Goal: Obtain resource: Obtain resource

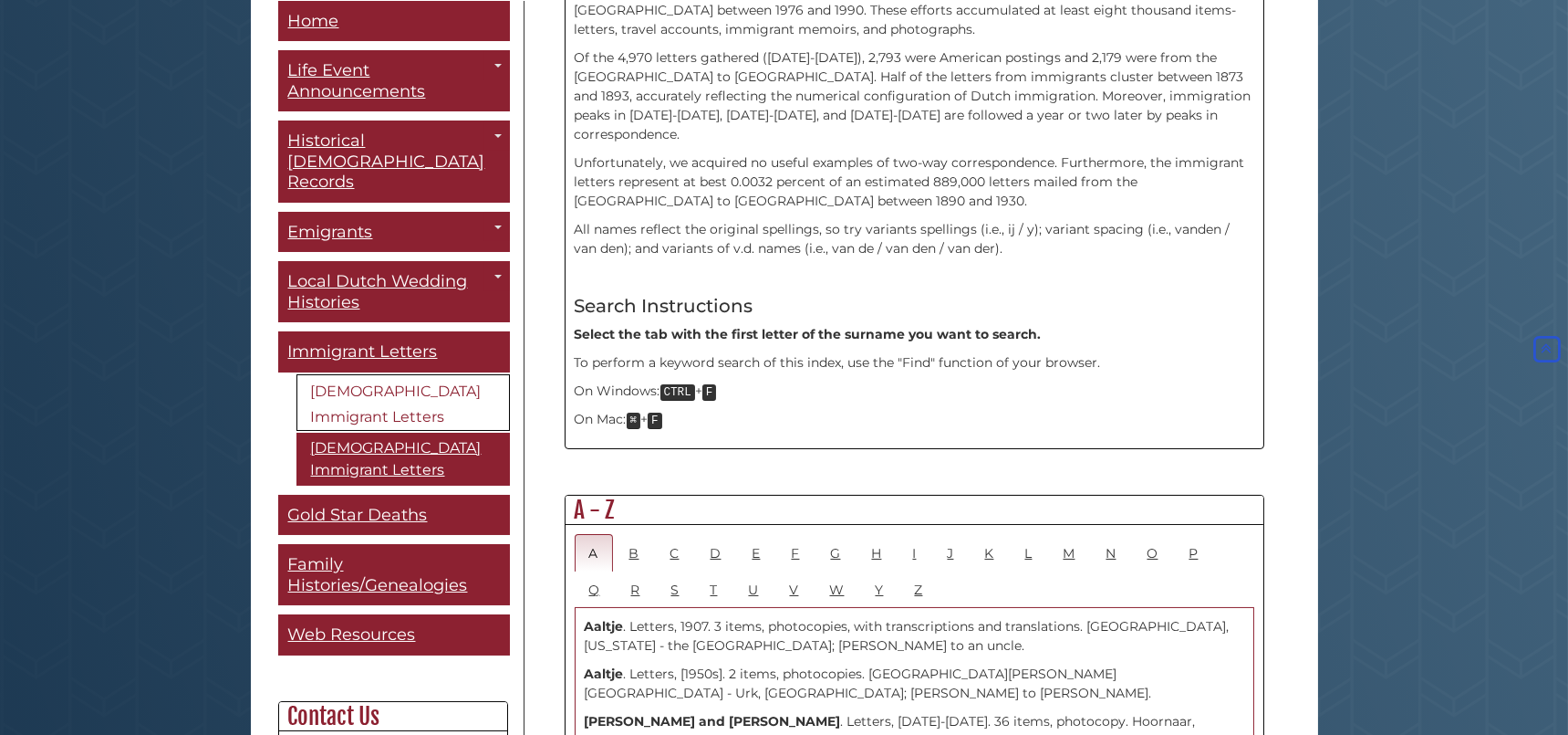
scroll to position [726, 0]
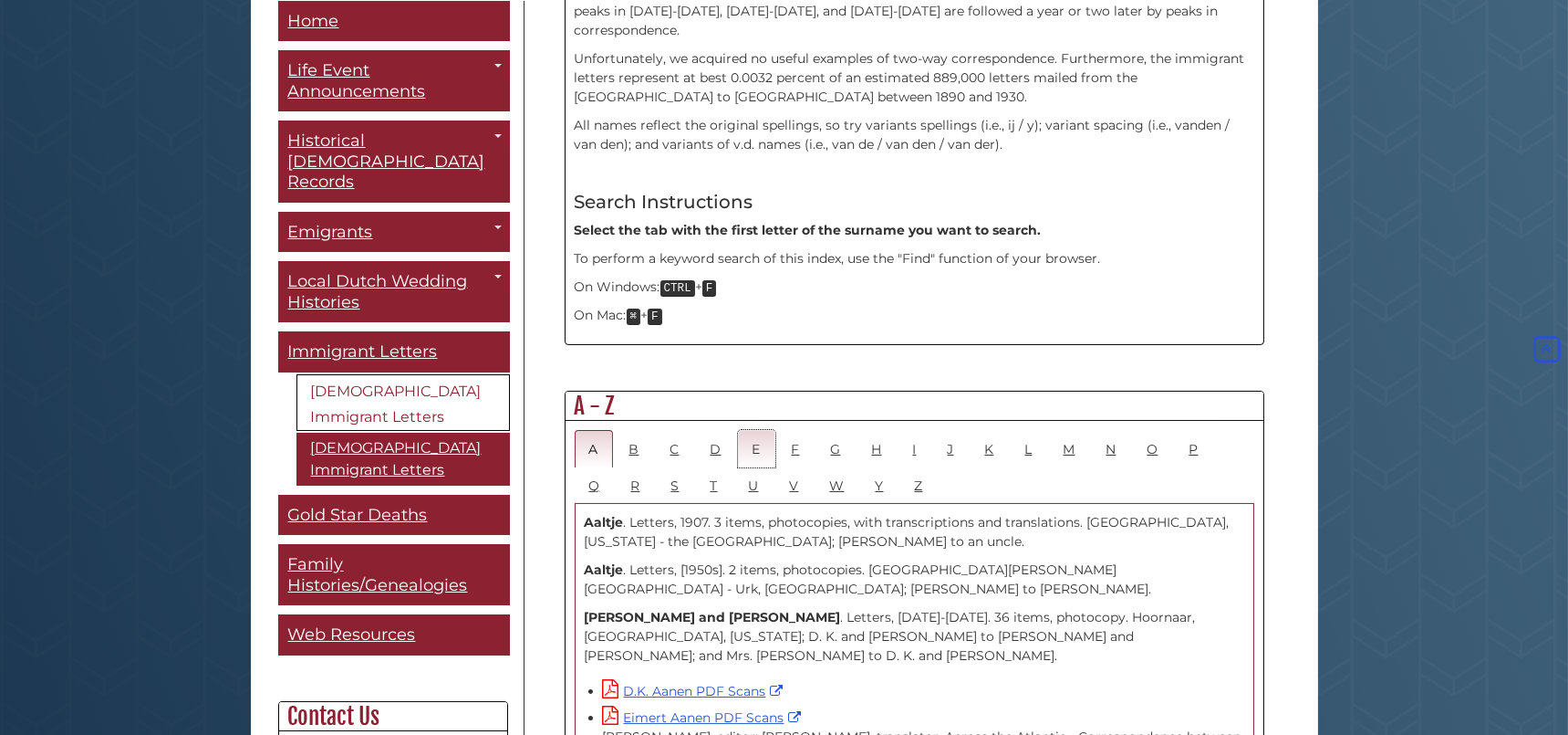
click at [756, 430] on link "E" at bounding box center [756, 448] width 38 height 38
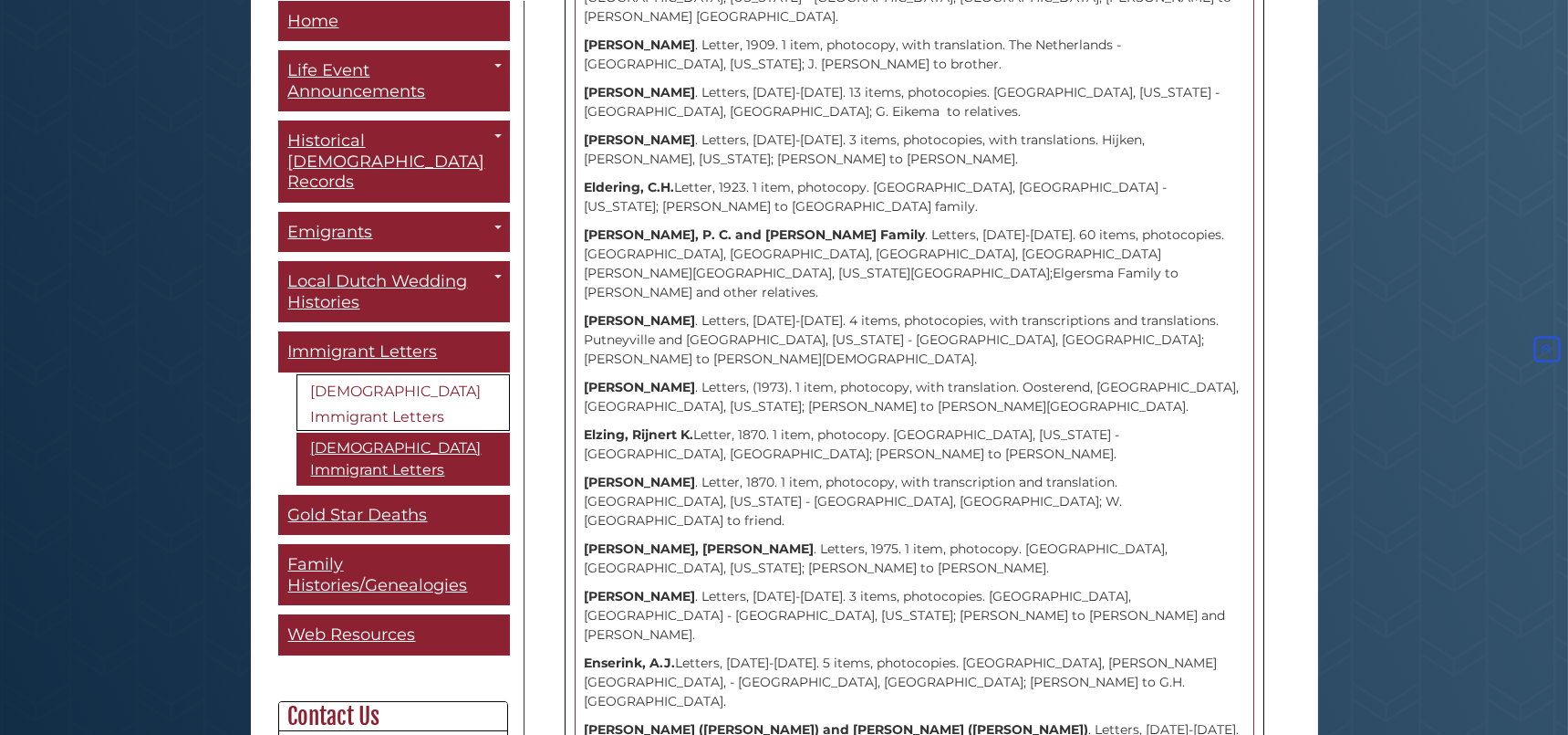
scroll to position [1655, 0]
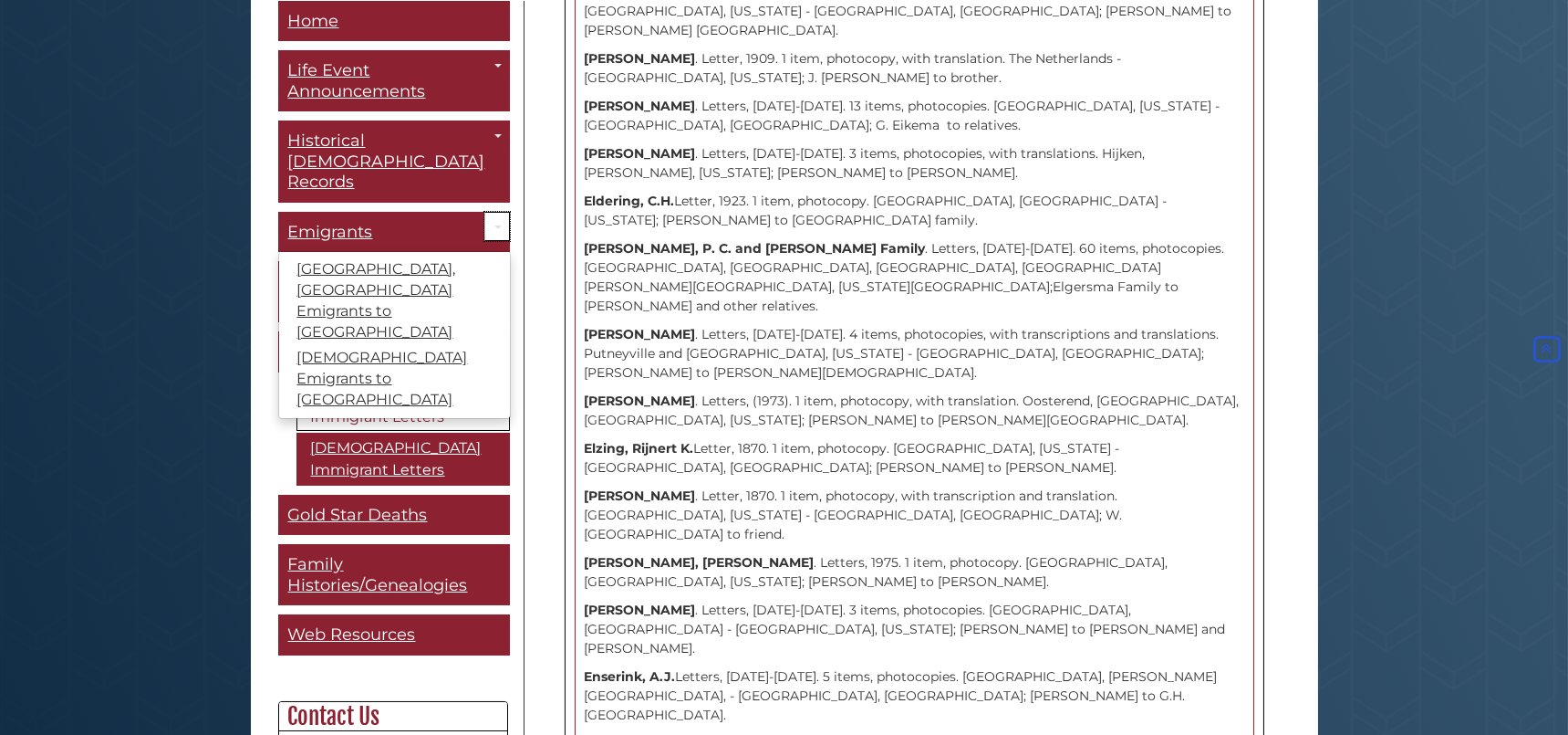
click at [485, 211] on link "Toggle Dropdown" at bounding box center [497, 226] width 25 height 30
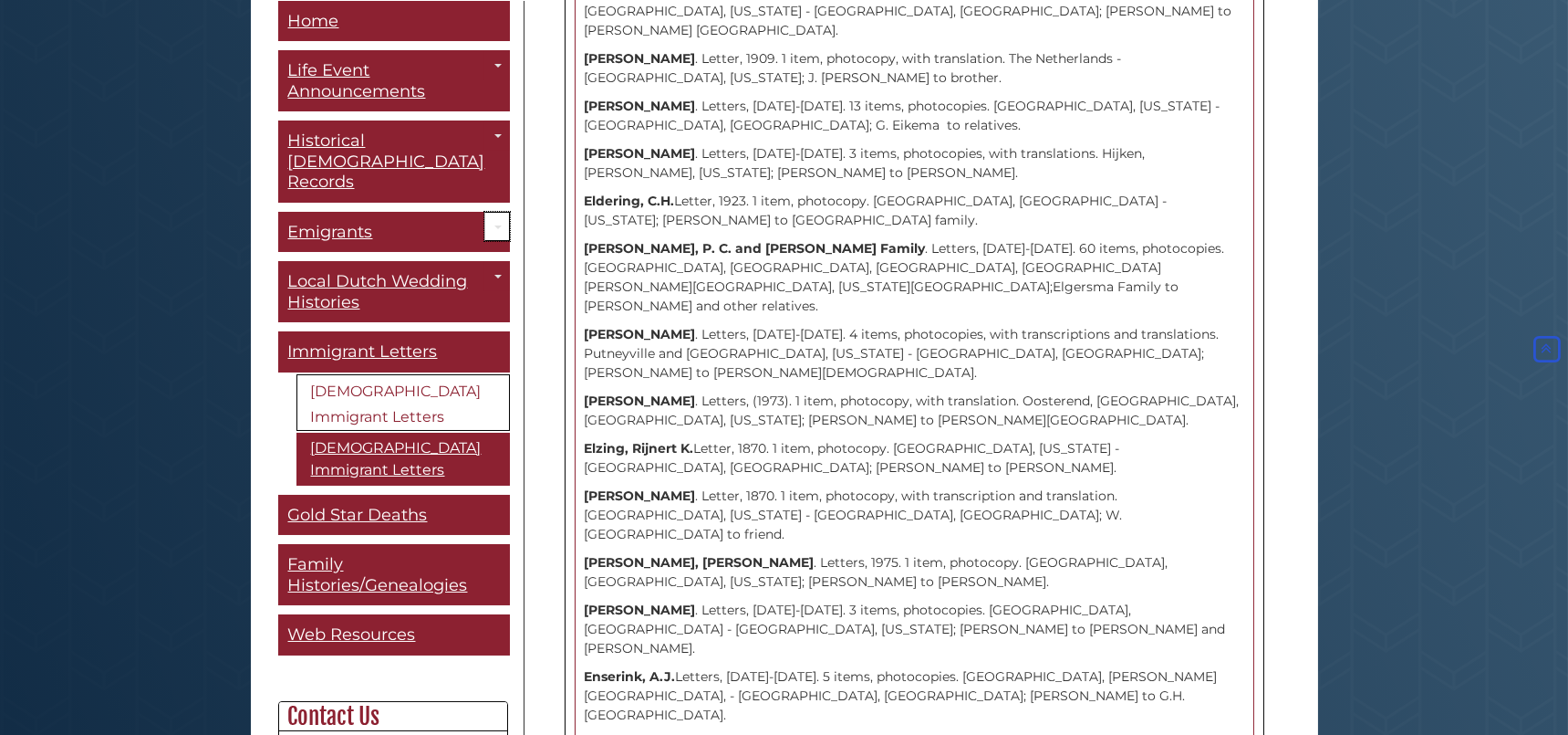
click at [485, 211] on link "Toggle Dropdown" at bounding box center [497, 226] width 25 height 30
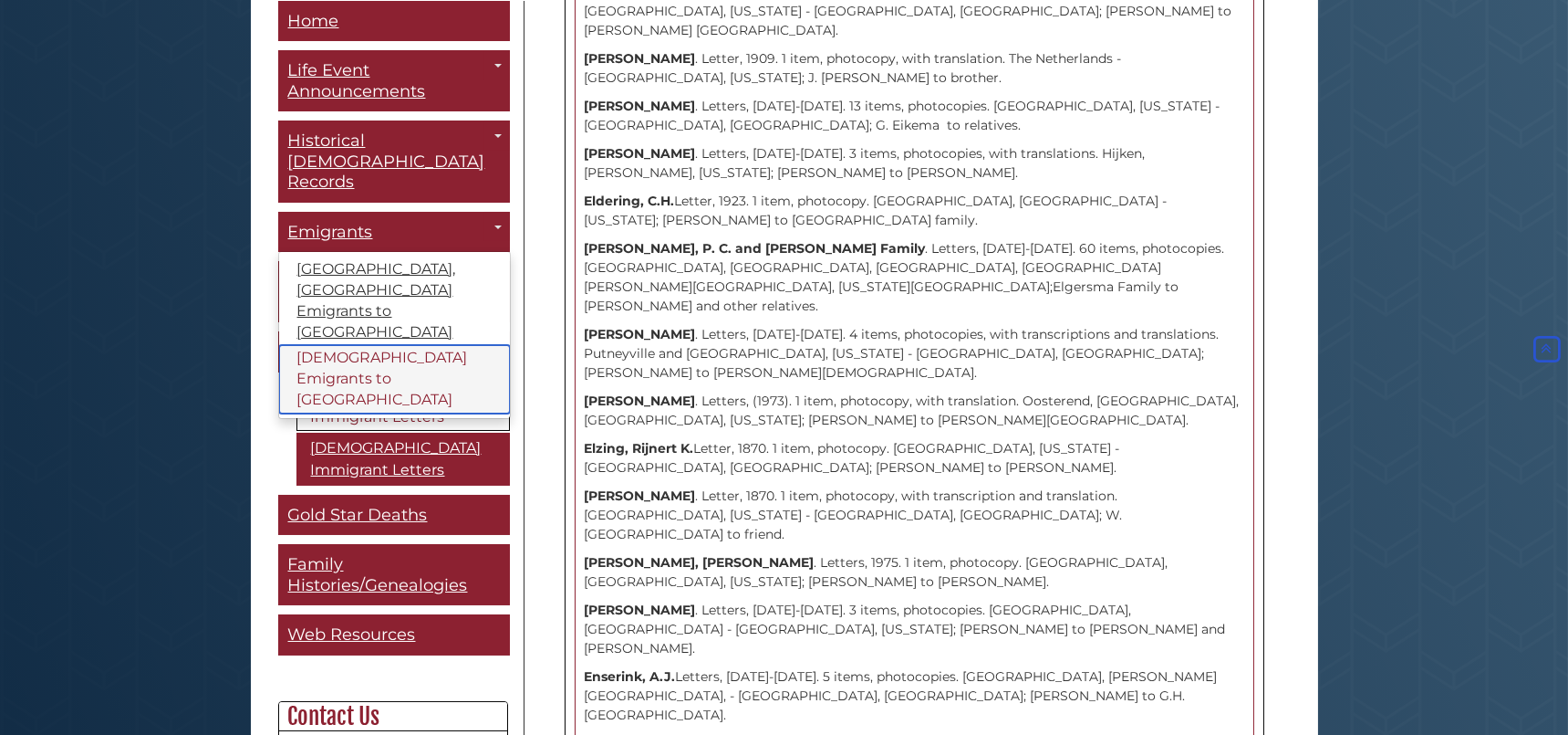
click at [369, 345] on link "[DEMOGRAPHIC_DATA] Emigrants to [GEOGRAPHIC_DATA]" at bounding box center [395, 379] width 231 height 69
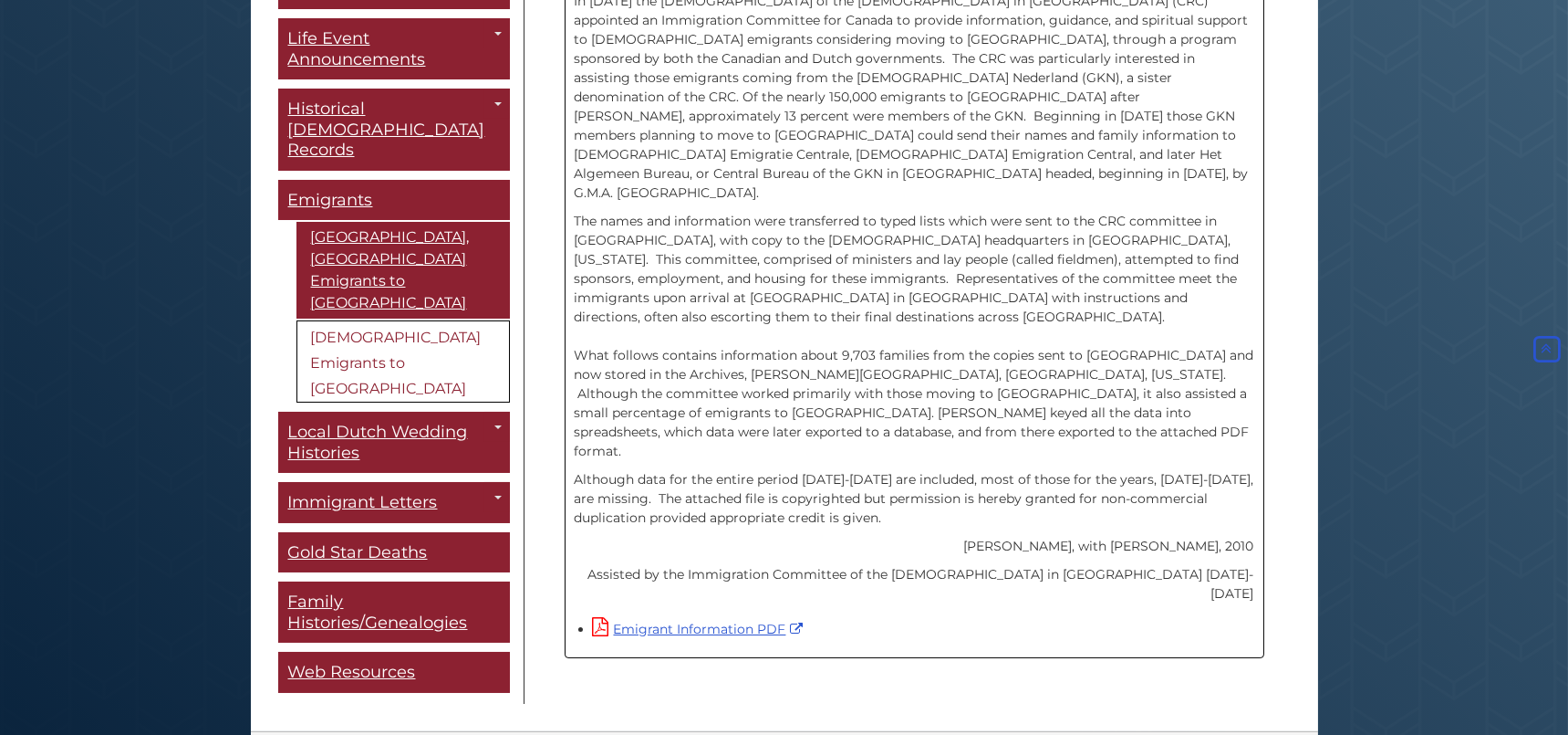
scroll to position [589, 0]
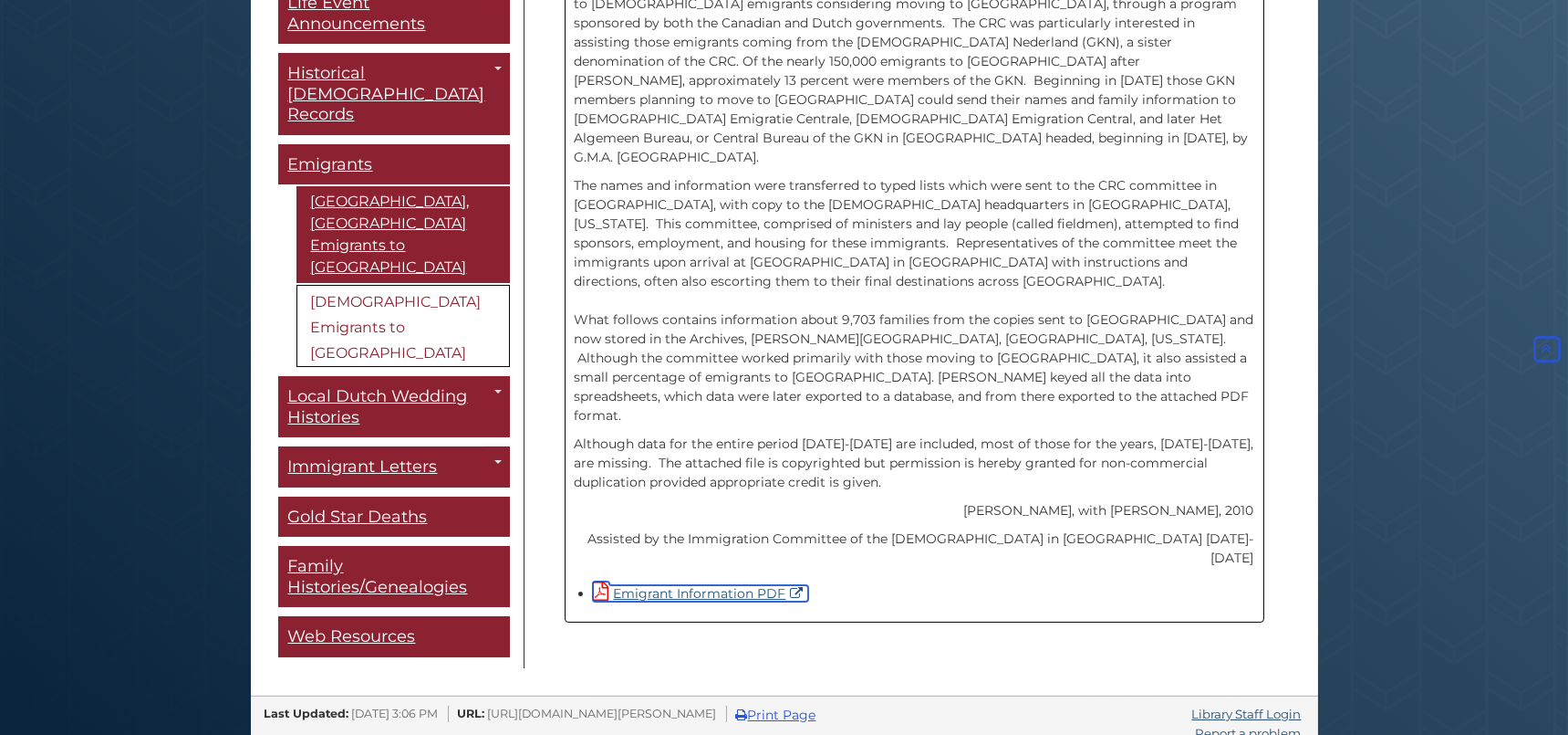
click at [647, 585] on link "Emigrant Information PDF" at bounding box center [700, 592] width 215 height 16
